Goal: Task Accomplishment & Management: Manage account settings

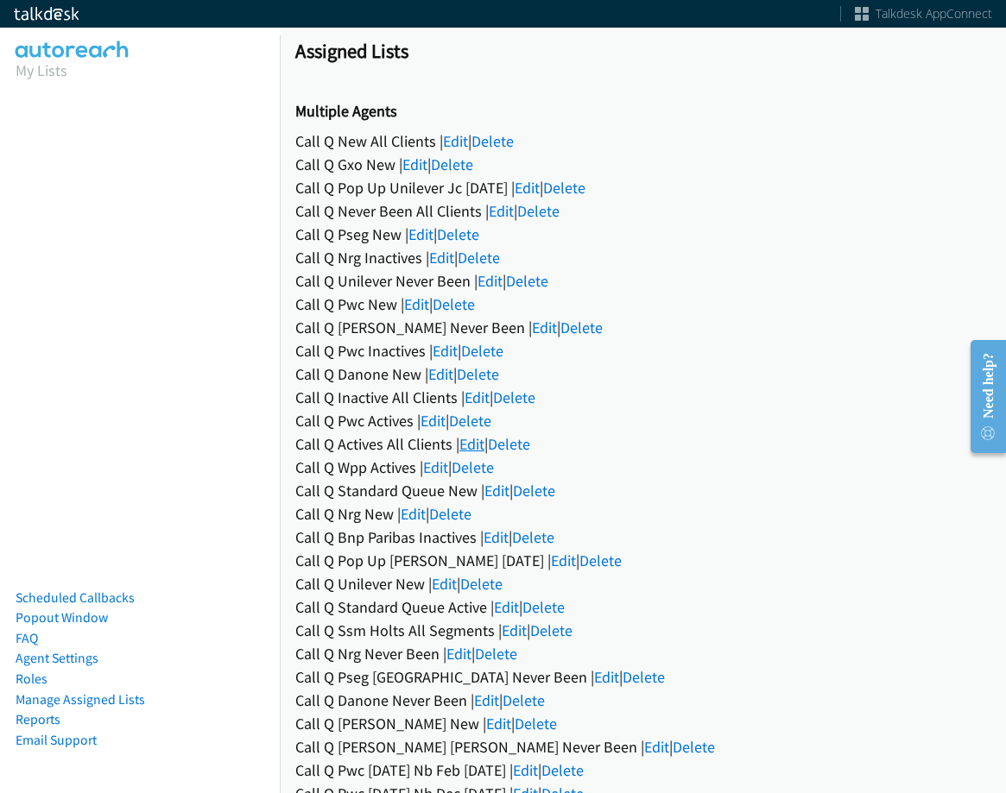
click at [474, 434] on link "Edit" at bounding box center [471, 444] width 25 height 20
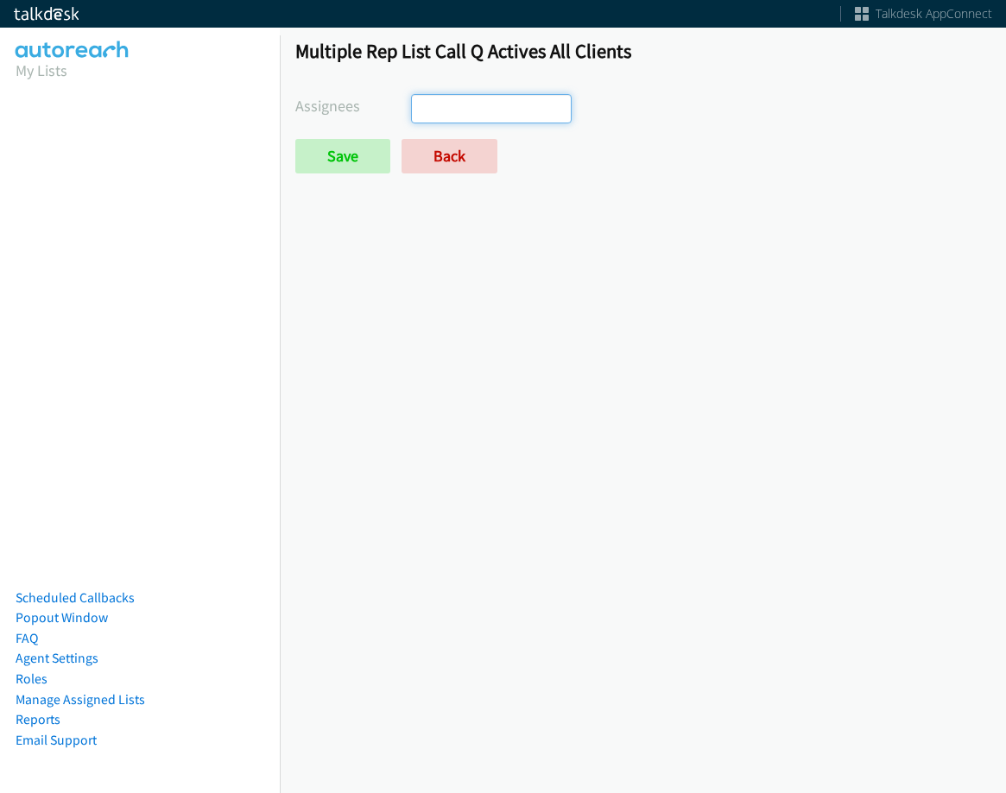
click at [462, 111] on input "search" at bounding box center [442, 109] width 60 height 28
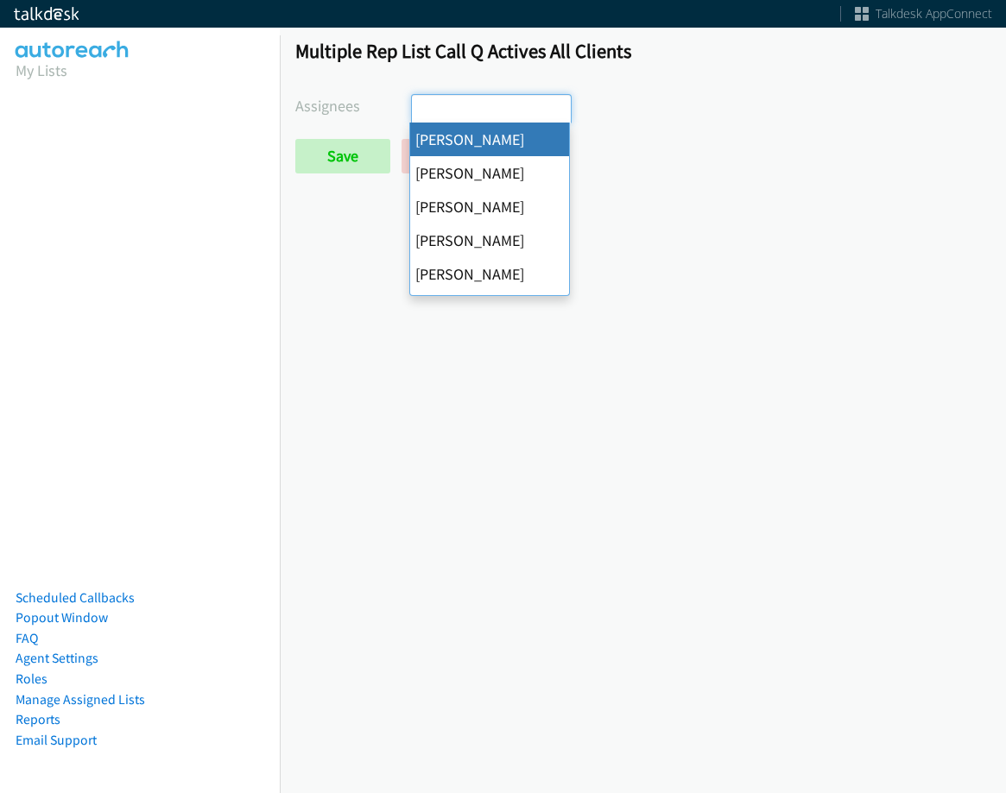
click at [483, 110] on ul at bounding box center [491, 109] width 159 height 28
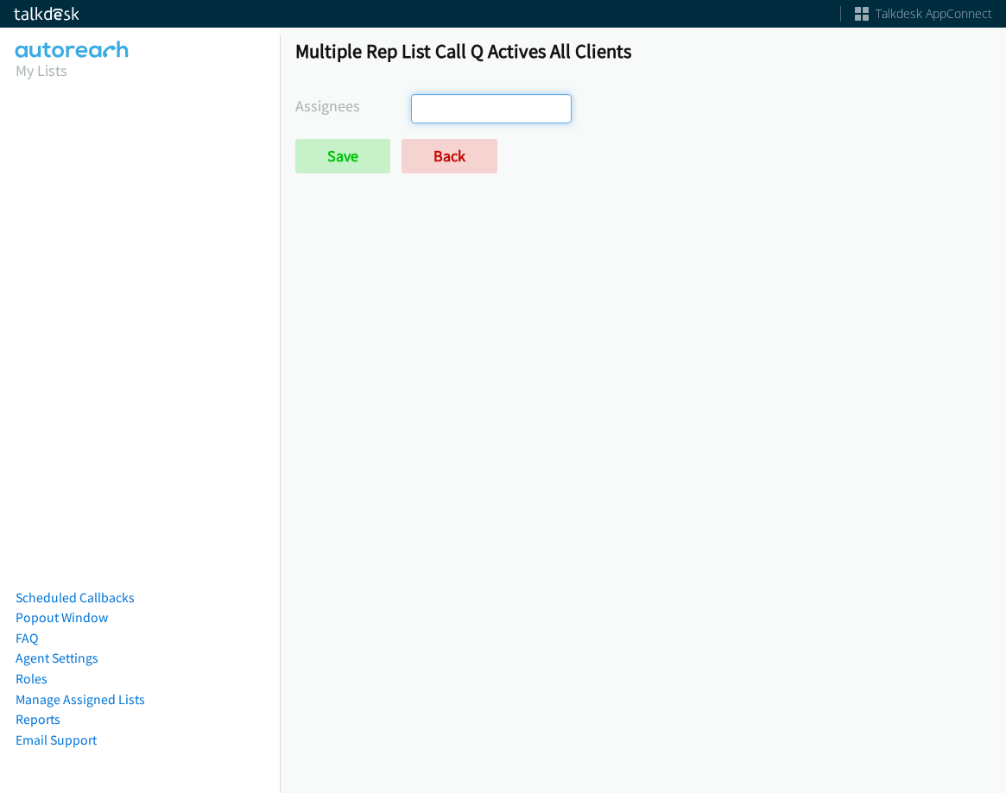
click at [483, 112] on ul at bounding box center [491, 109] width 159 height 28
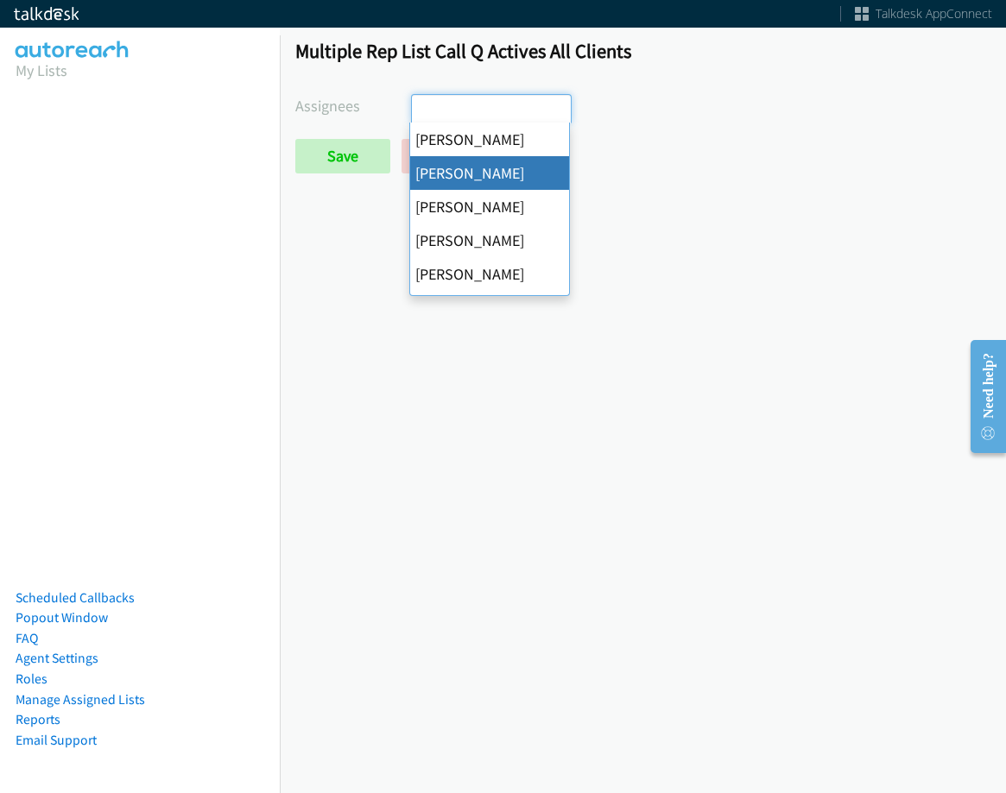
drag, startPoint x: 476, startPoint y: 183, endPoint x: 485, endPoint y: 127, distance: 56.9
select select "05d74157-9386-4beb-b15d-36aa9c6f71bc"
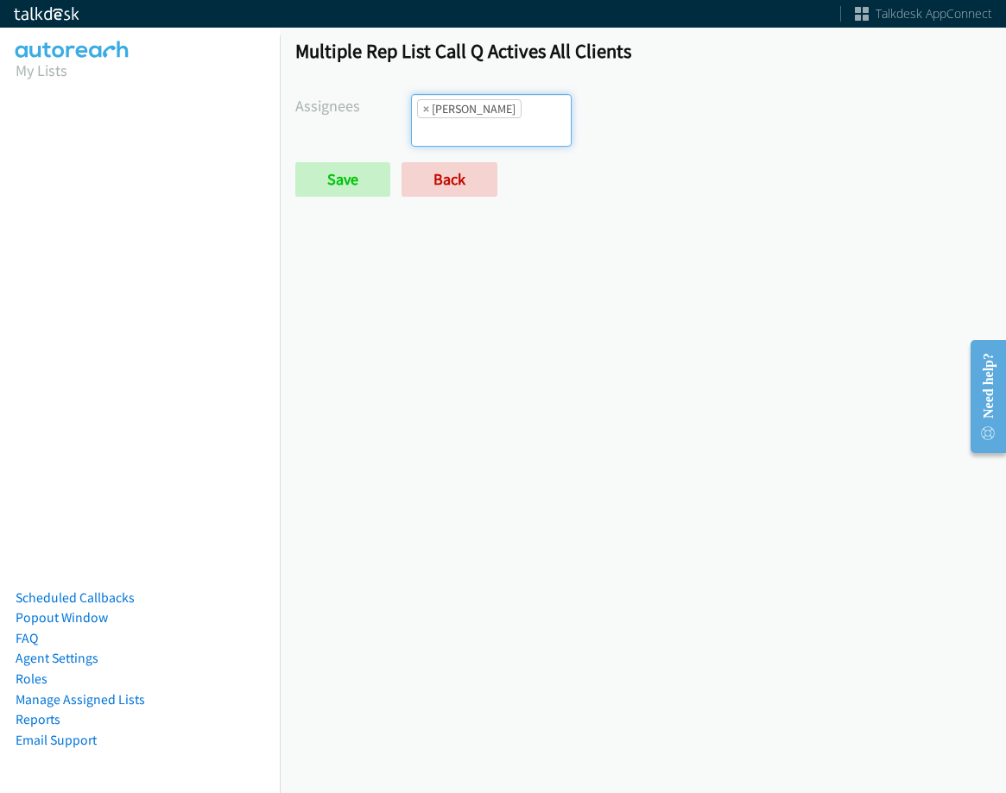
click at [485, 127] on form "Assignees Abigail Odhiambo Alana Ruiz Cathy Shahan Charles Ross Daquaya Johnson…" at bounding box center [642, 145] width 695 height 103
click at [472, 118] on input "search" at bounding box center [442, 132] width 60 height 28
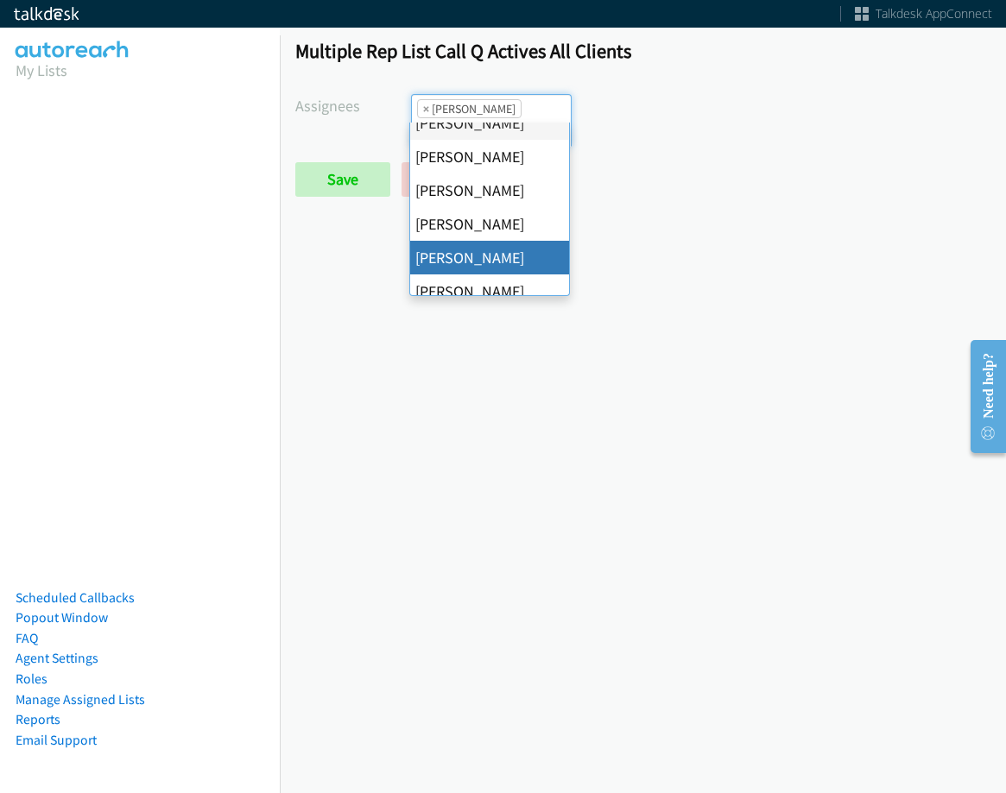
scroll to position [86, 0]
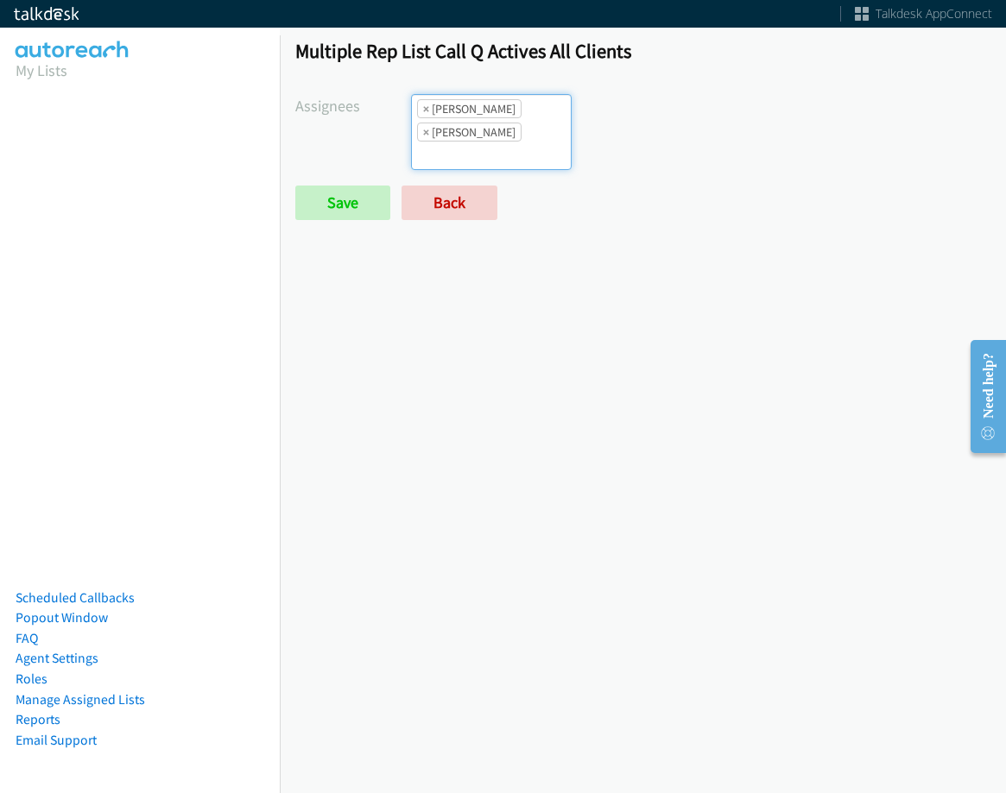
click at [519, 131] on li "× Daquaya Johnson" at bounding box center [469, 132] width 104 height 19
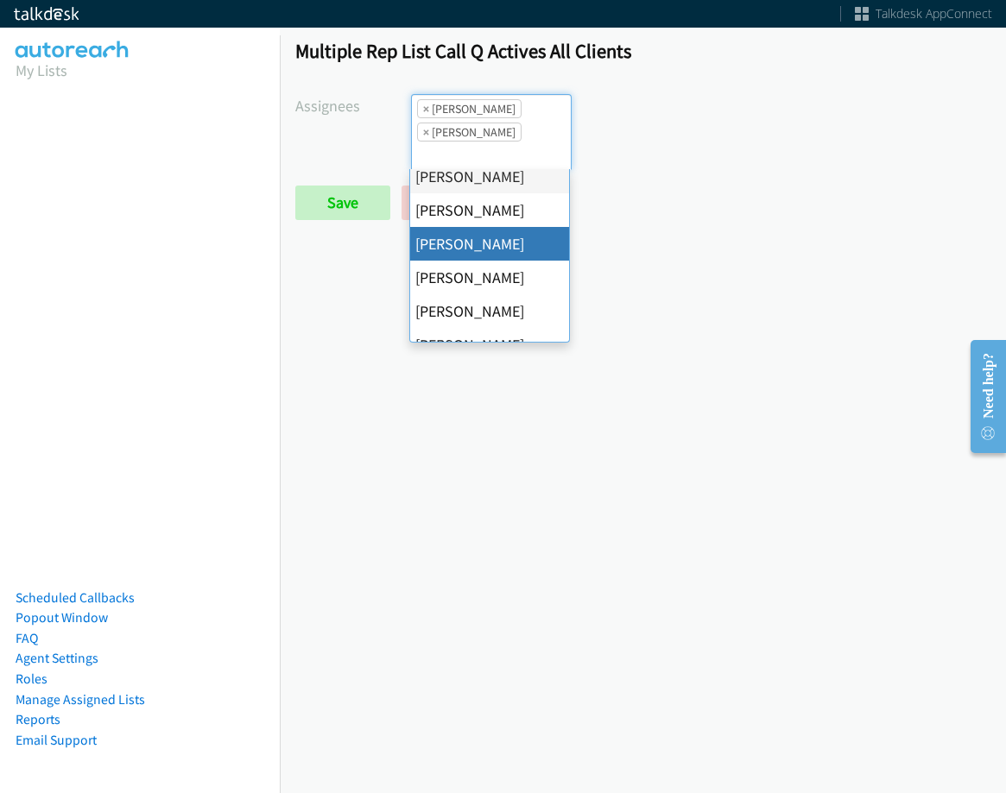
scroll to position [173, 0]
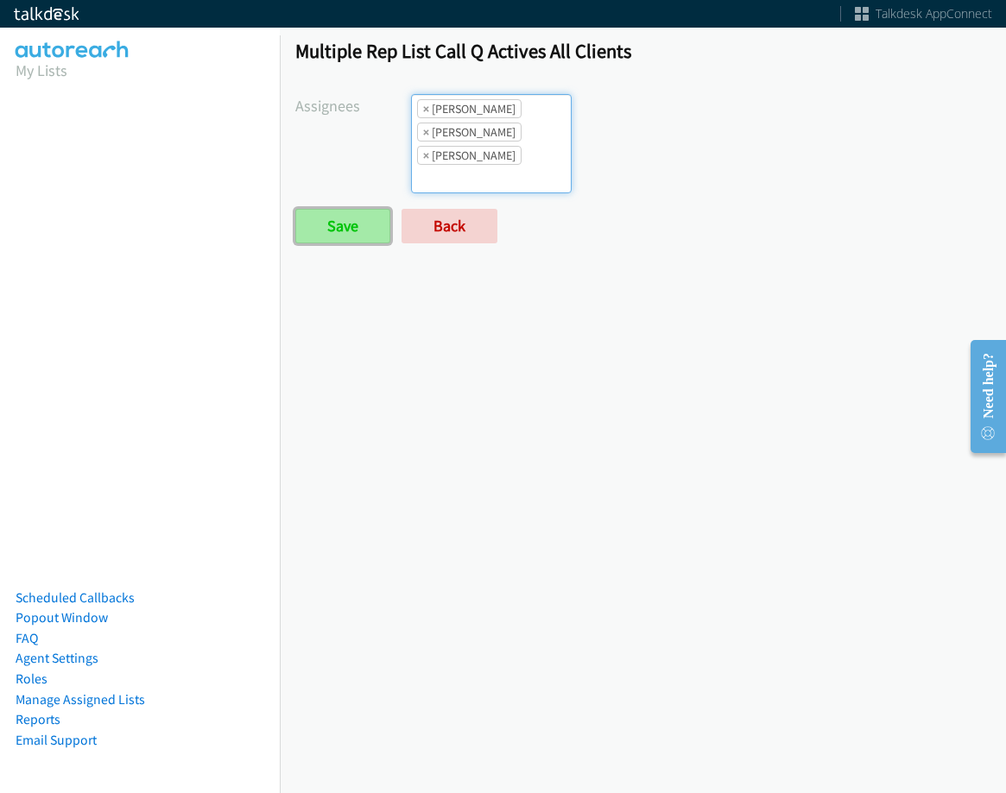
click at [364, 229] on input "Save" at bounding box center [342, 226] width 95 height 35
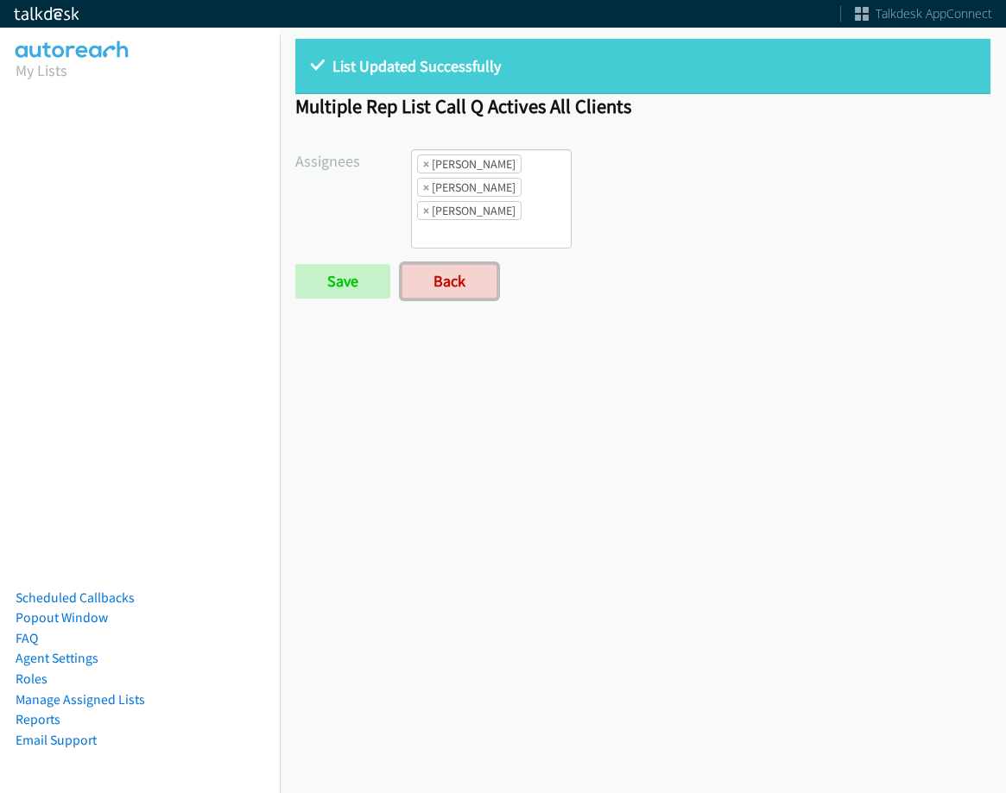
click at [467, 270] on link "Back" at bounding box center [449, 281] width 96 height 35
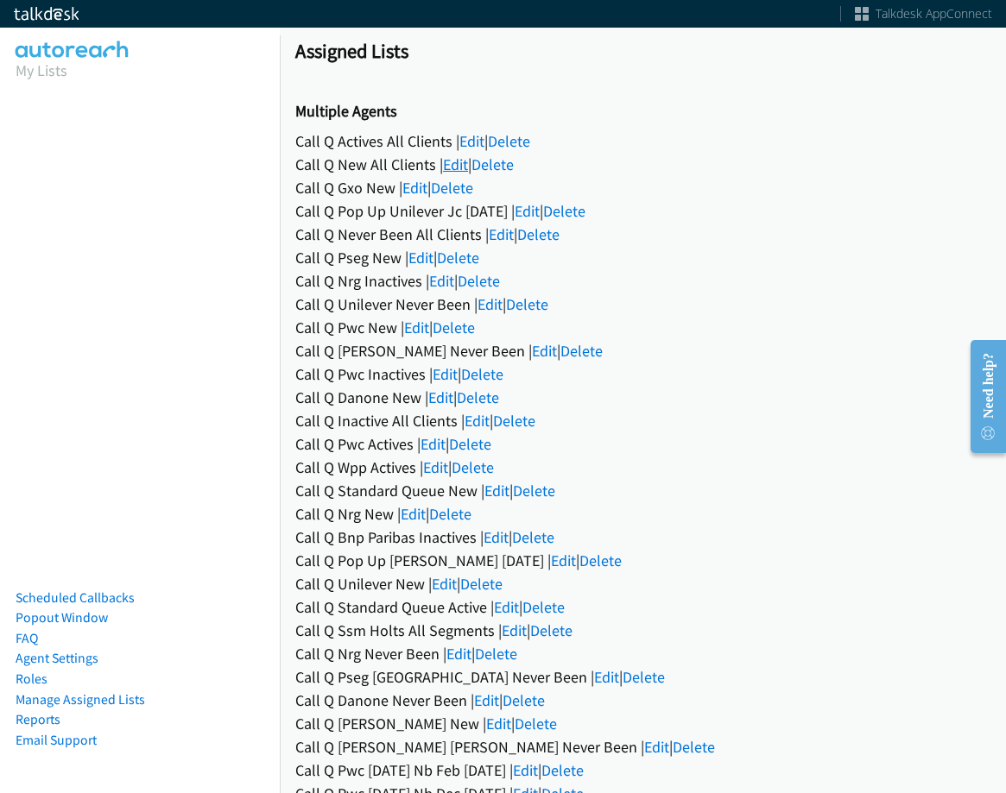
click at [445, 165] on link "Edit" at bounding box center [455, 165] width 25 height 20
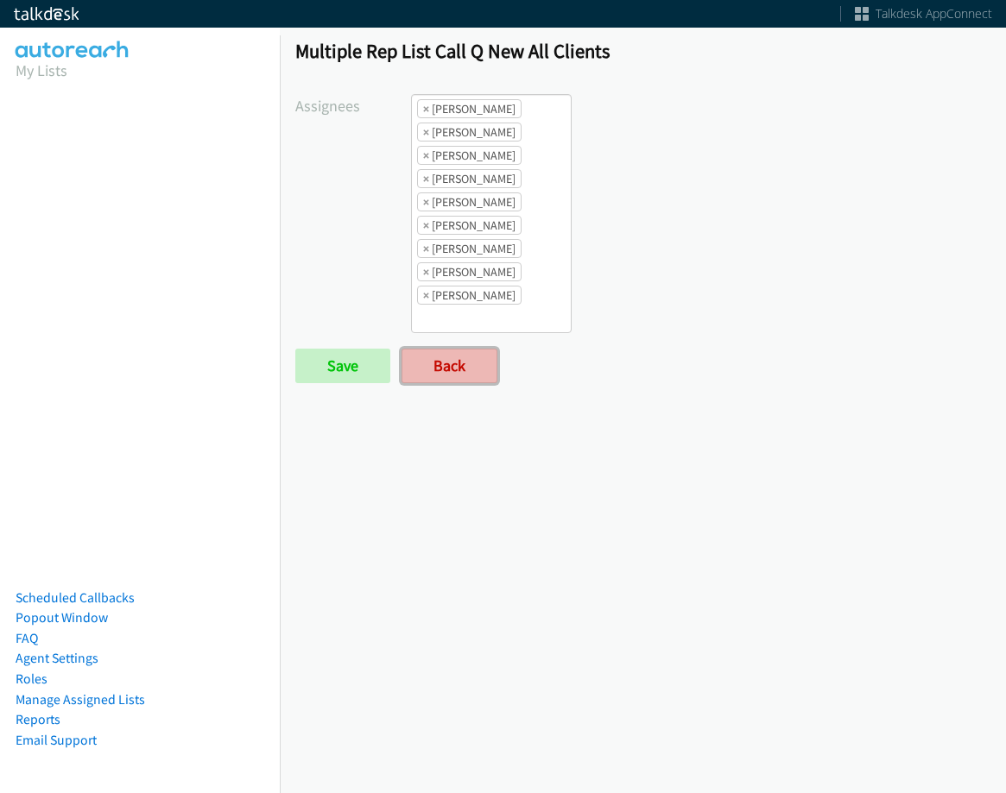
click at [465, 364] on link "Back" at bounding box center [449, 366] width 96 height 35
